Goal: Register for event/course

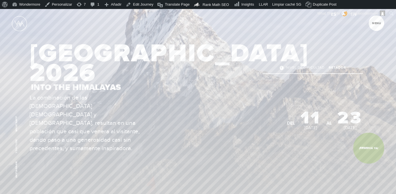
scroll to position [30, 0]
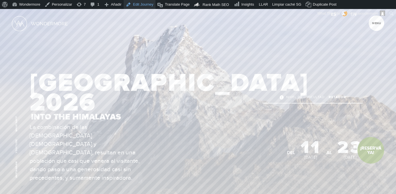
click at [140, 7] on link "Edit Journey" at bounding box center [140, 4] width 32 height 9
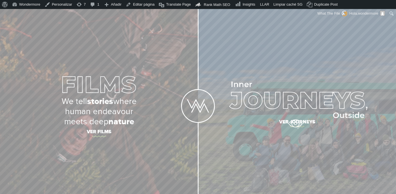
click at [295, 124] on span "Ver journeys" at bounding box center [297, 123] width 197 height 12
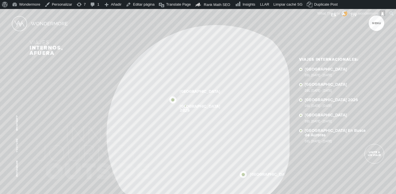
click at [185, 9] on div "Inicio Viajes Internacionales Sobre Wondermore Viajes Pasados Viajes a la Medid…" at bounding box center [198, 9] width 396 height 0
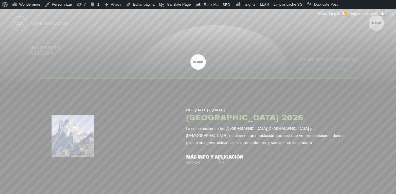
click at [221, 157] on link "más info y aplicación" at bounding box center [265, 158] width 158 height 16
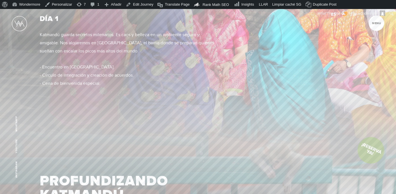
scroll to position [683, 0]
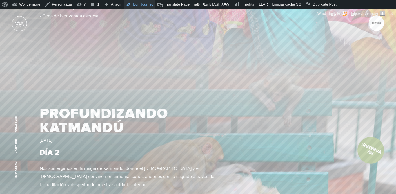
click at [140, 2] on link "Edit Journey" at bounding box center [140, 4] width 32 height 9
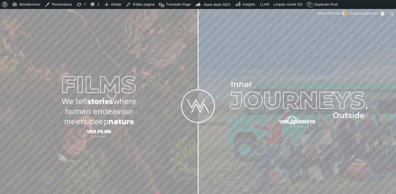
click at [292, 121] on span "Ver journeys" at bounding box center [297, 123] width 197 height 12
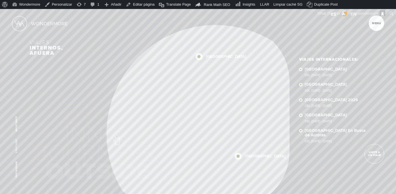
click at [107, 136] on div "NEPAL 2026 [GEOGRAPHIC_DATA] [GEOGRAPHIC_DATA] [GEOGRAPHIC_DATA] [GEOGRAPHIC_DA…" at bounding box center [197, 116] width 183 height 183
click at [261, 9] on div "Inicio Viajes Internacionales Sobre Wondermore Viajes Pasados Viajes a la Medid…" at bounding box center [198, 9] width 396 height 0
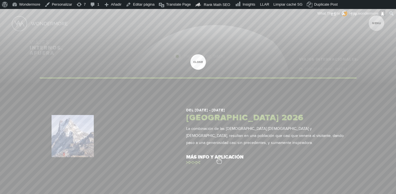
click at [219, 158] on link "más info y aplicación" at bounding box center [265, 158] width 158 height 16
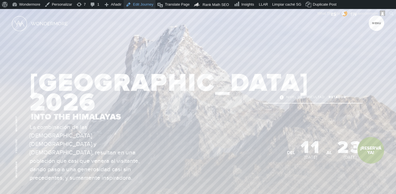
click at [142, 3] on link "Edit Journey" at bounding box center [140, 4] width 32 height 9
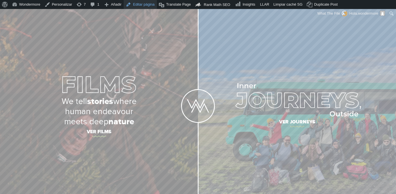
click at [145, 6] on link "Editar página" at bounding box center [140, 4] width 33 height 9
